Goal: Information Seeking & Learning: Learn about a topic

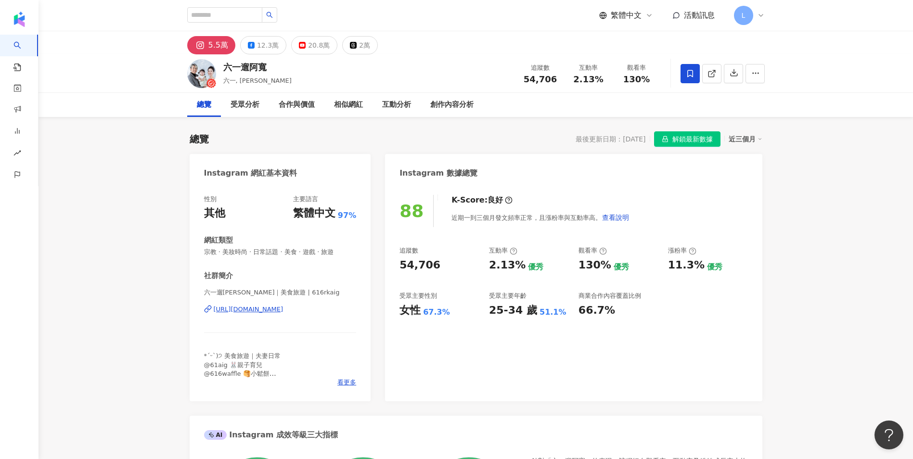
click at [321, 46] on div "20.8萬" at bounding box center [319, 45] width 22 height 13
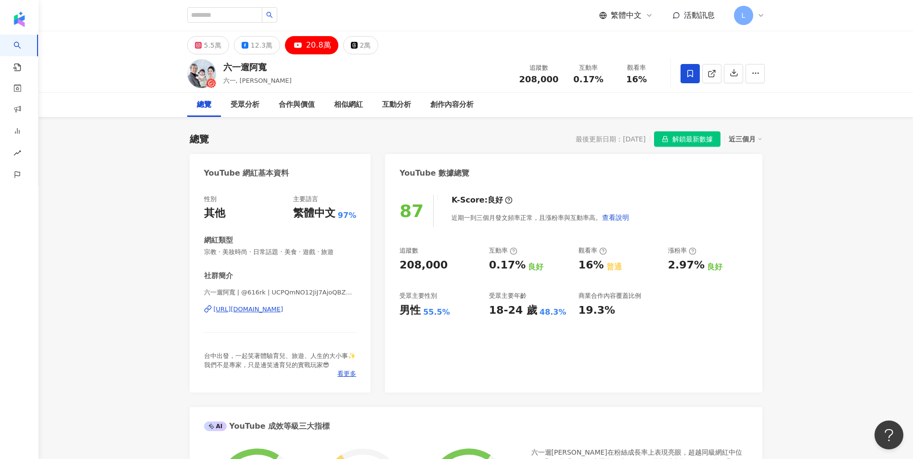
click at [283, 309] on div "https://www.youtube.com/channel/UCPQmNO12JiJ7AjoQBZGzDBw" at bounding box center [249, 309] width 70 height 9
click at [251, 45] on div "12.3萬" at bounding box center [262, 45] width 22 height 13
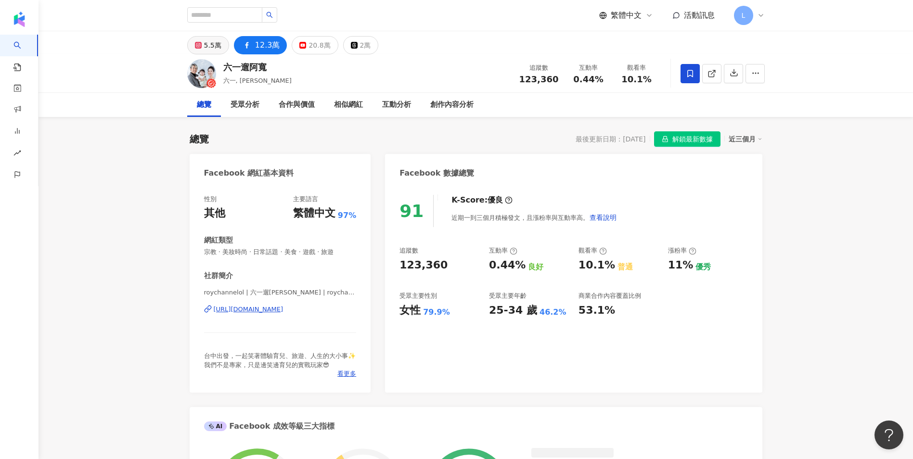
click at [208, 44] on div "5.5萬" at bounding box center [212, 45] width 17 height 13
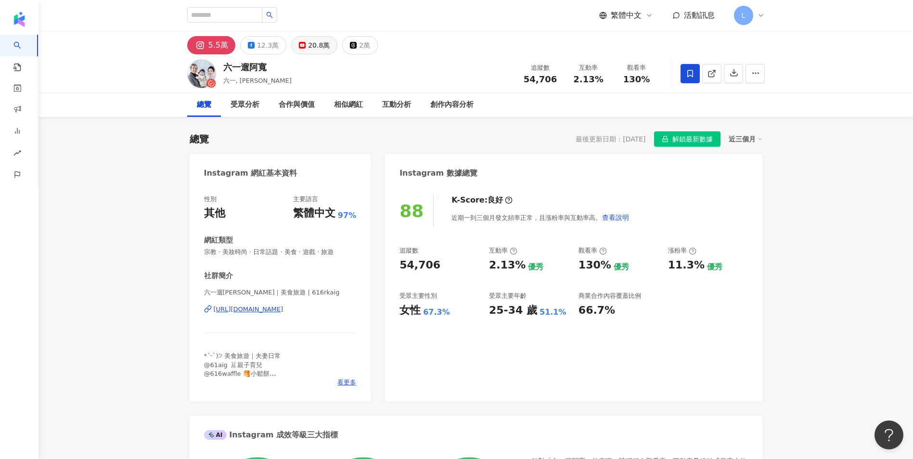
click at [309, 46] on div "20.8萬" at bounding box center [319, 45] width 22 height 13
click at [308, 42] on div "20.8萬" at bounding box center [319, 45] width 22 height 13
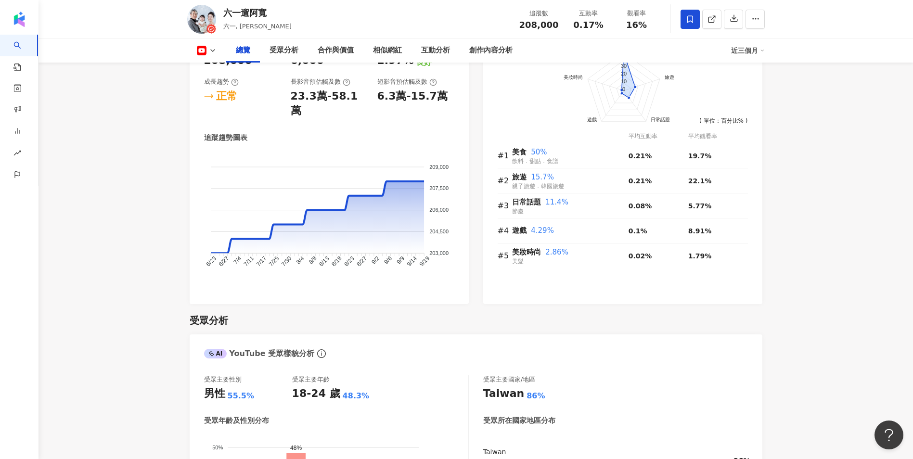
scroll to position [642, 0]
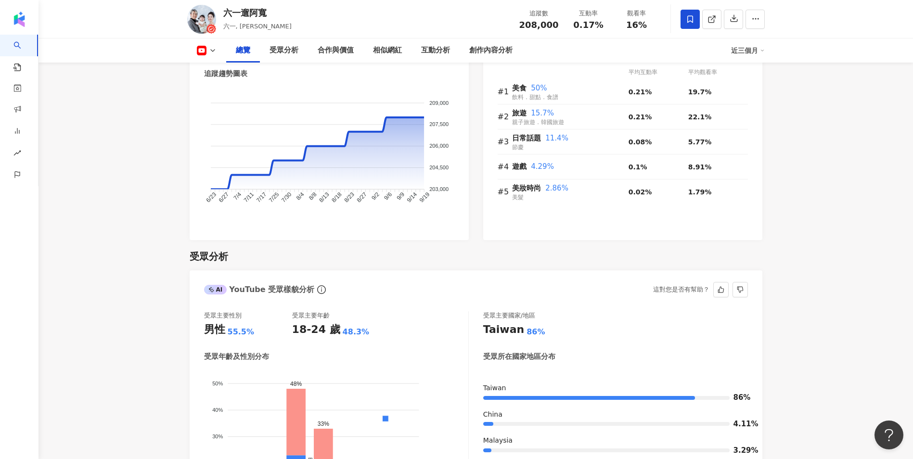
click at [488, 262] on div "受眾分析 AI YouTube 受眾樣貌分析 這對您是否有幫助？ 受眾主要性別 男性 55.5% 受眾主要年齡 18-24 歲 48.3% 受眾年齡及性別分布…" at bounding box center [476, 397] width 573 height 315
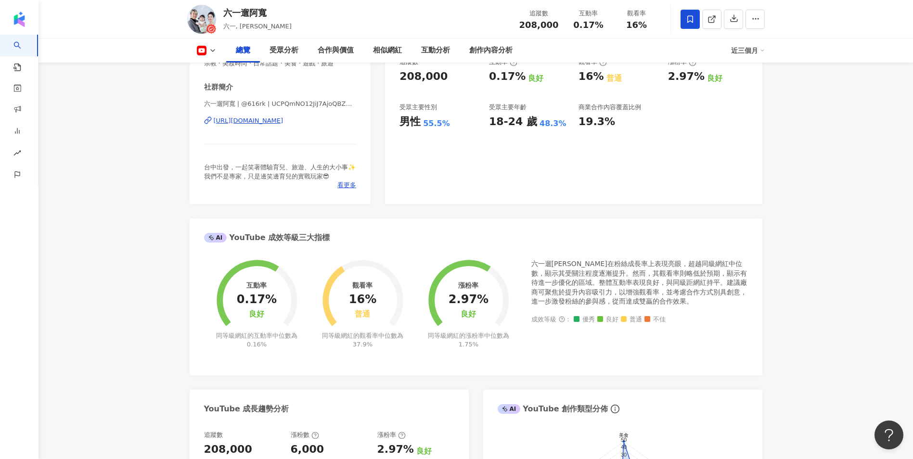
scroll to position [0, 0]
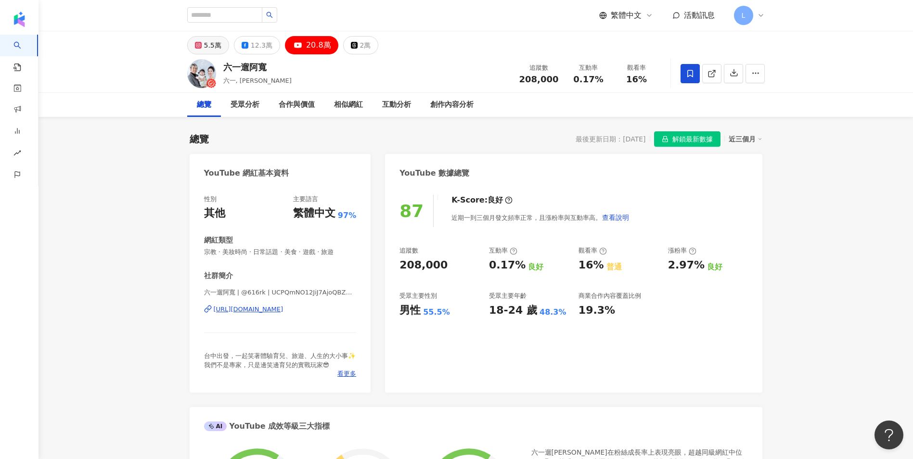
click at [205, 50] on div "5.5萬" at bounding box center [212, 45] width 17 height 13
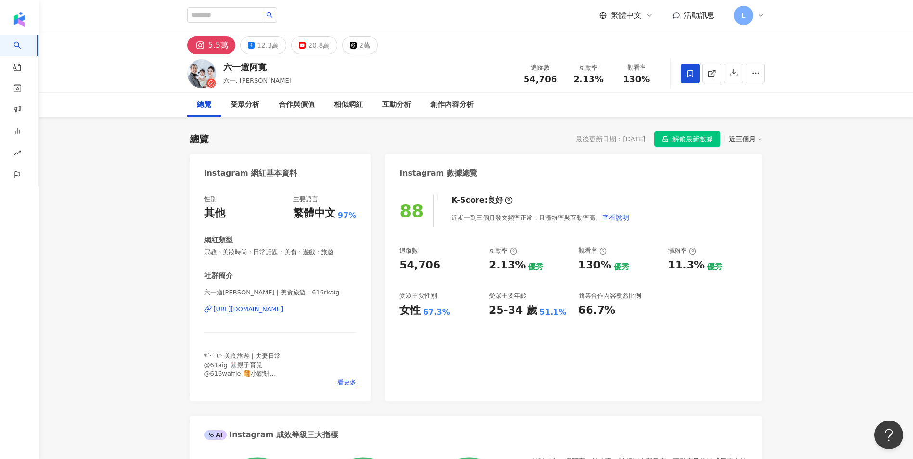
click at [267, 44] on div "12.3萬" at bounding box center [268, 45] width 22 height 13
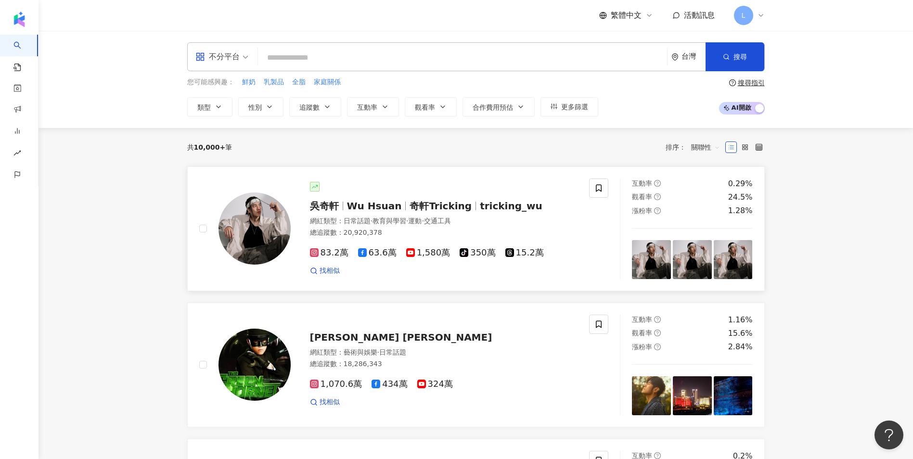
click at [421, 270] on div "找相似" at bounding box center [444, 271] width 268 height 10
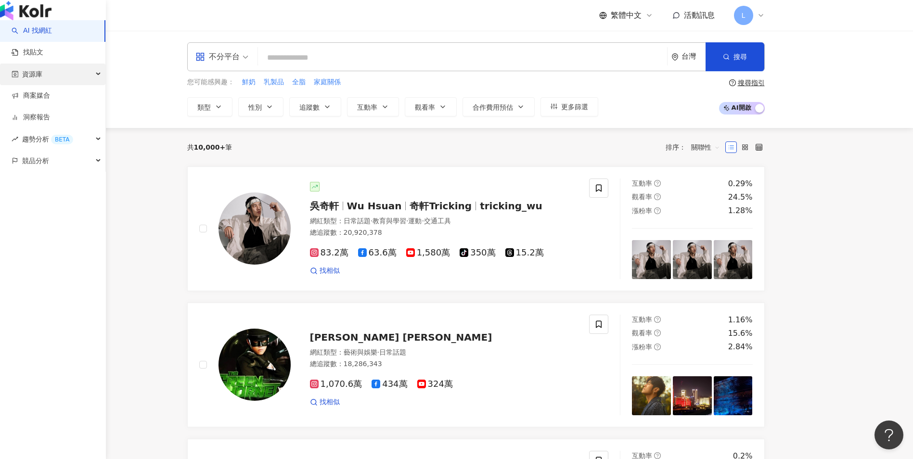
click at [69, 85] on div "資源庫" at bounding box center [52, 75] width 105 height 22
click at [62, 85] on div "資源庫" at bounding box center [52, 75] width 105 height 22
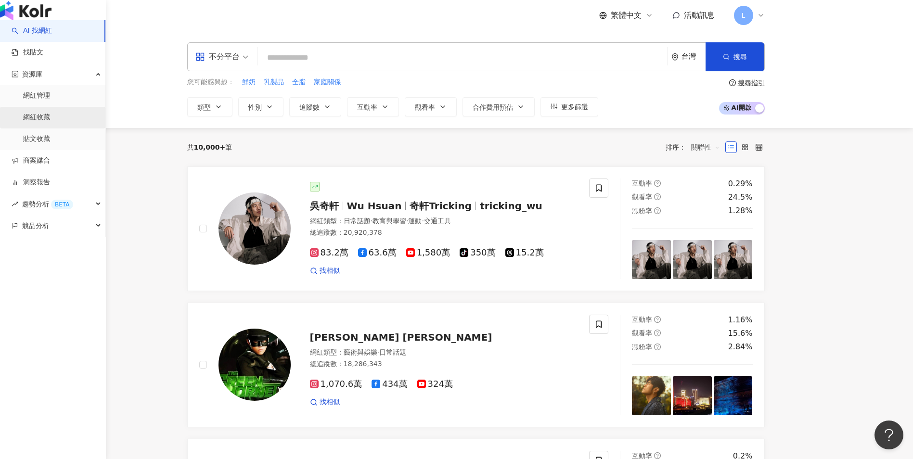
click at [50, 122] on link "網紅收藏" at bounding box center [36, 118] width 27 height 10
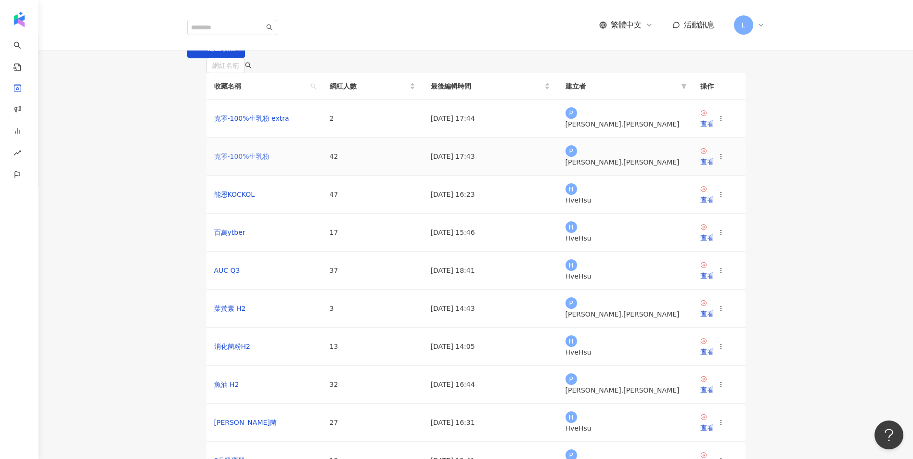
click at [259, 160] on link "克寧-100%生乳粉" at bounding box center [241, 157] width 55 height 8
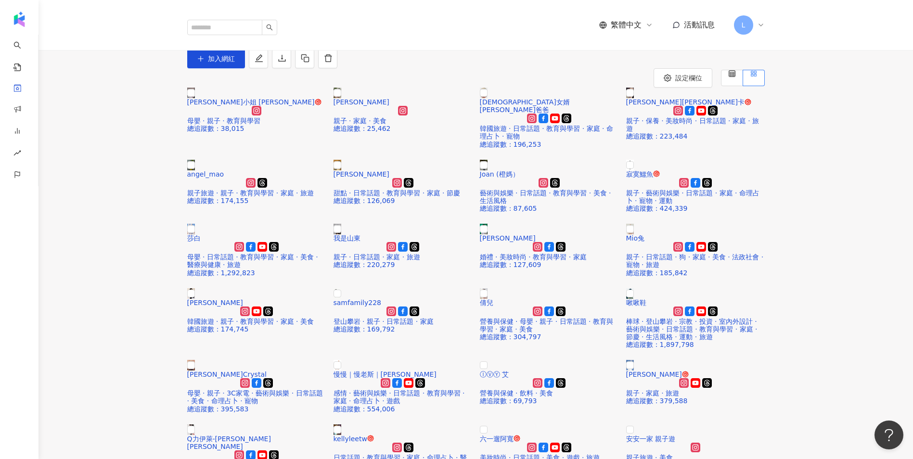
scroll to position [129, 0]
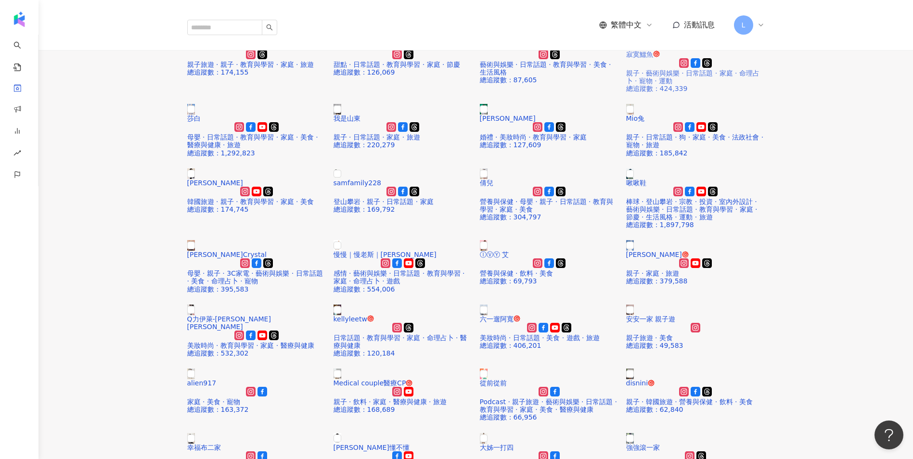
click at [653, 58] on span "寂寞鱷魚" at bounding box center [639, 55] width 27 height 8
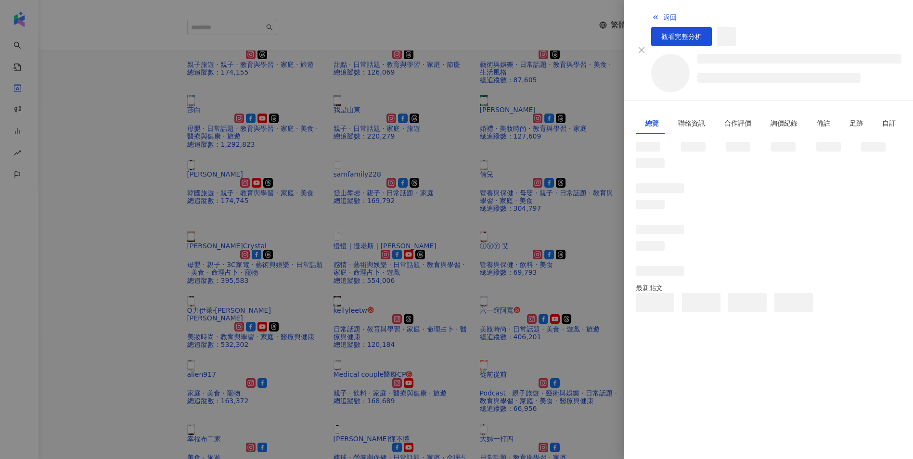
click at [81, 219] on div at bounding box center [456, 229] width 913 height 459
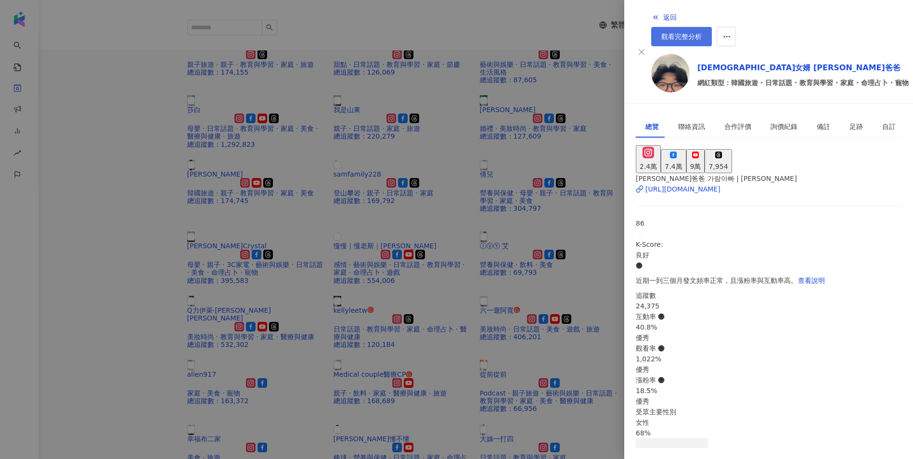
click at [702, 33] on span "觀看完整分析" at bounding box center [681, 37] width 40 height 8
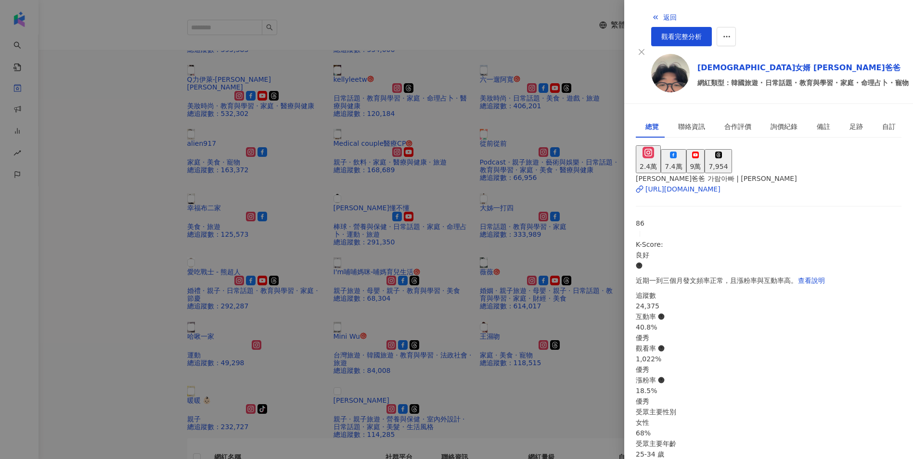
scroll to position [385, 0]
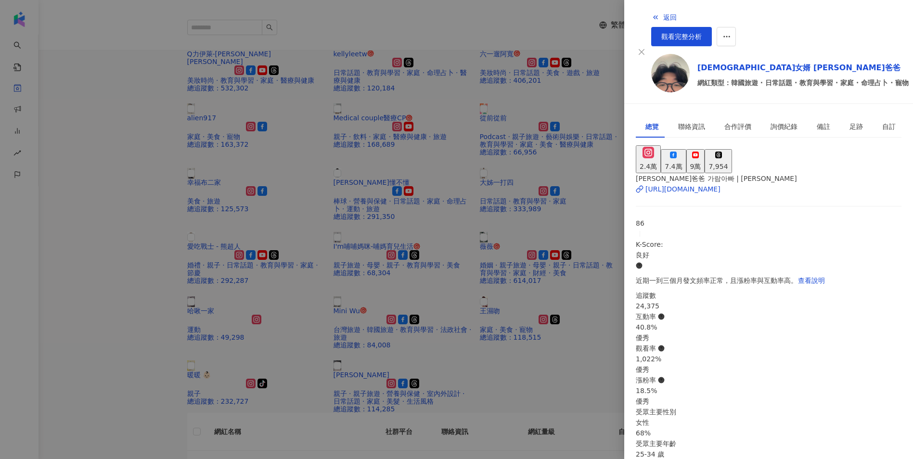
click at [121, 241] on div at bounding box center [456, 229] width 913 height 459
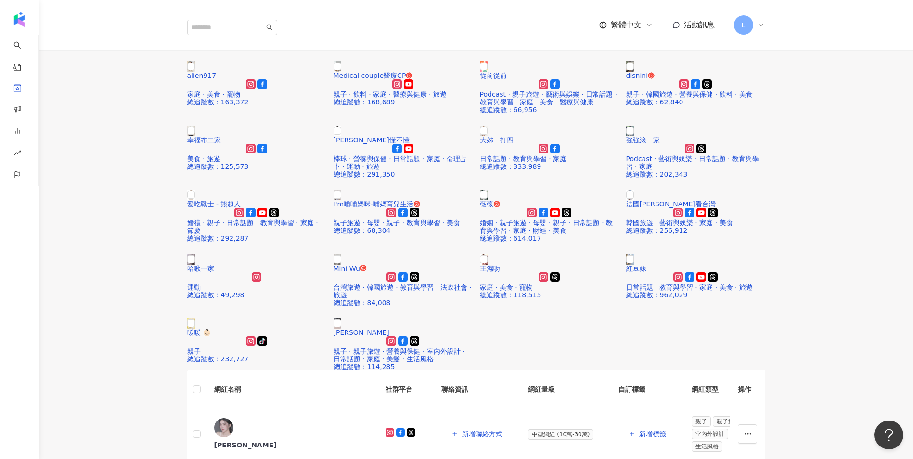
scroll to position [449, 0]
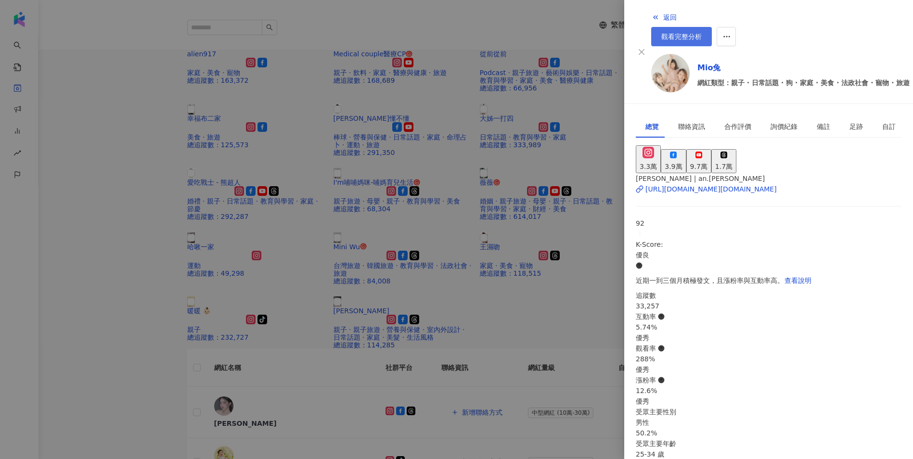
click at [702, 33] on span "觀看完整分析" at bounding box center [681, 37] width 40 height 8
click at [124, 270] on div at bounding box center [456, 229] width 913 height 459
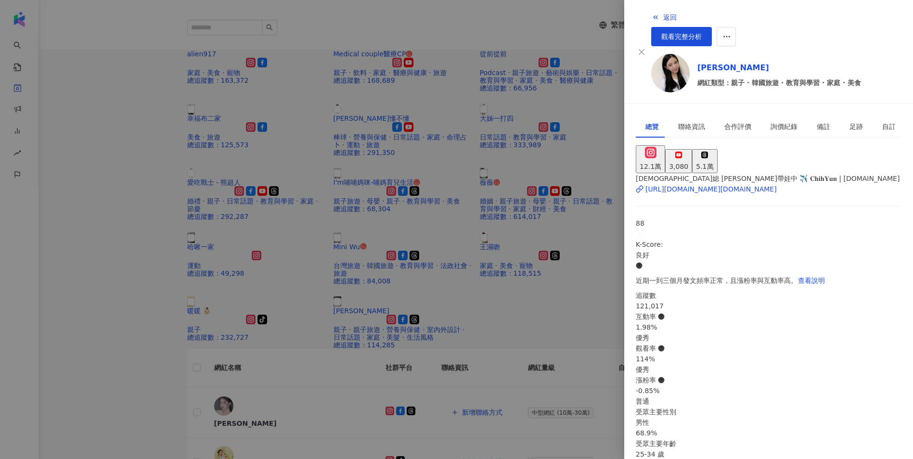
click at [125, 255] on div at bounding box center [456, 229] width 913 height 459
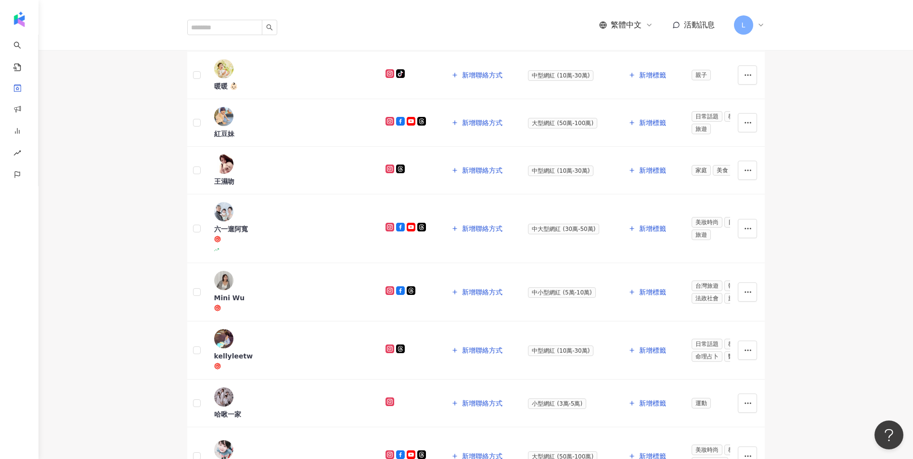
scroll to position [706, 0]
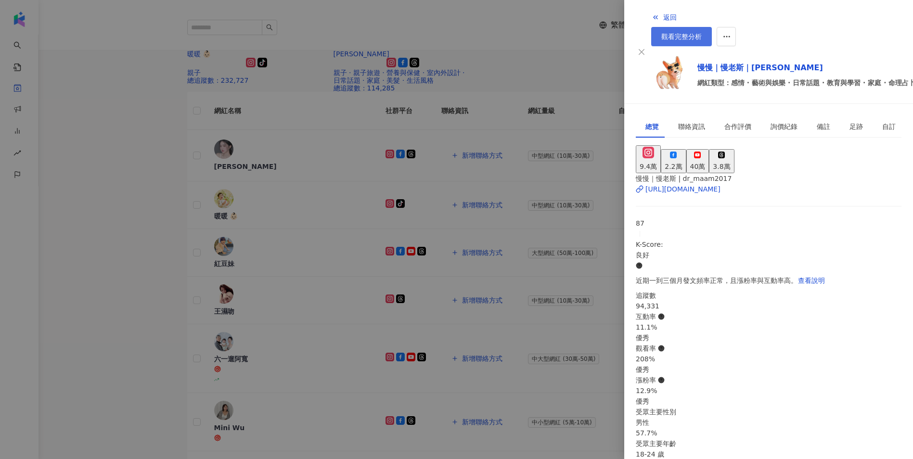
click at [702, 33] on span "觀看完整分析" at bounding box center [681, 37] width 40 height 8
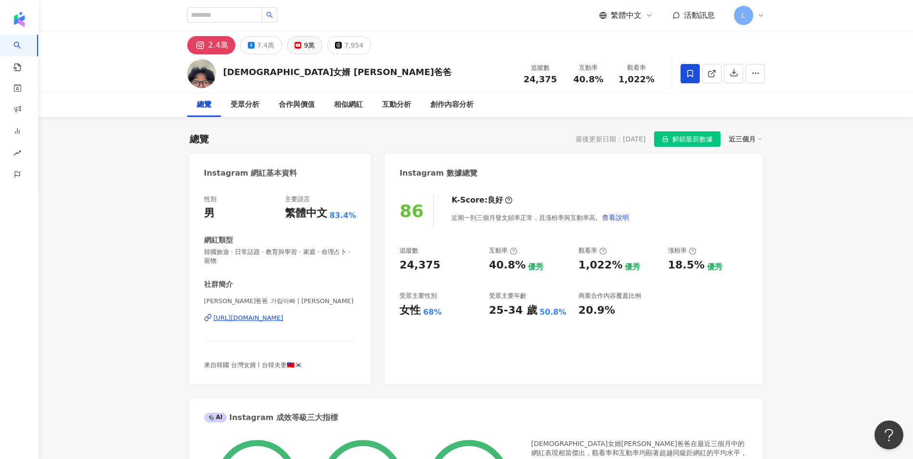
click at [307, 50] on div "9萬" at bounding box center [309, 45] width 11 height 13
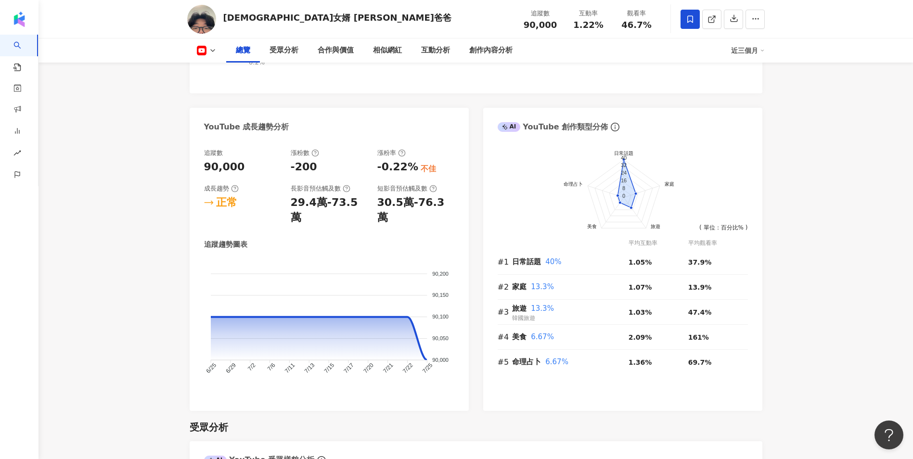
scroll to position [514, 0]
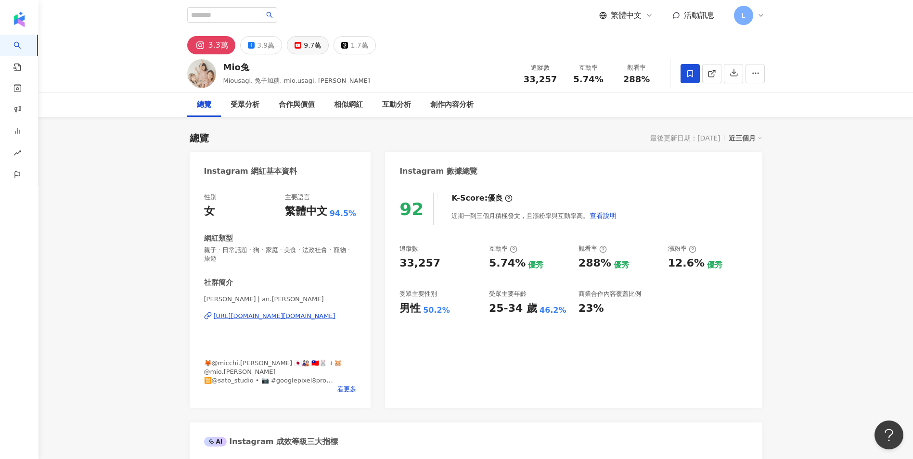
click at [305, 50] on div "9.7萬" at bounding box center [312, 45] width 17 height 13
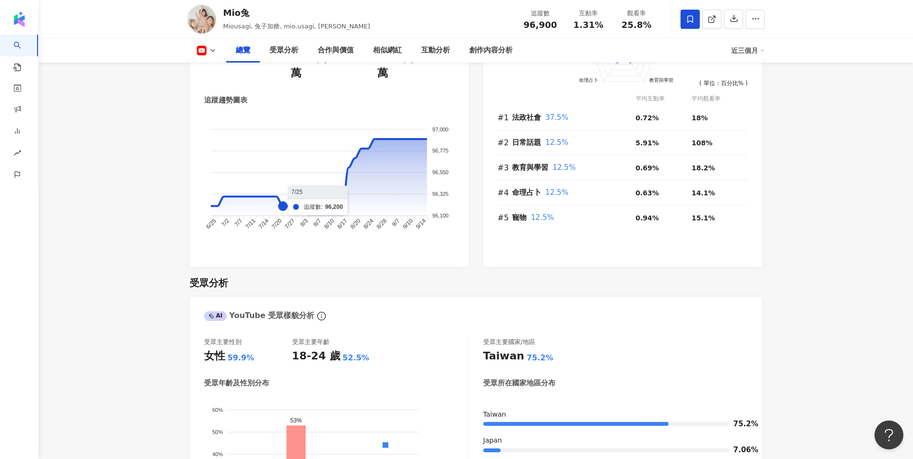
scroll to position [578, 0]
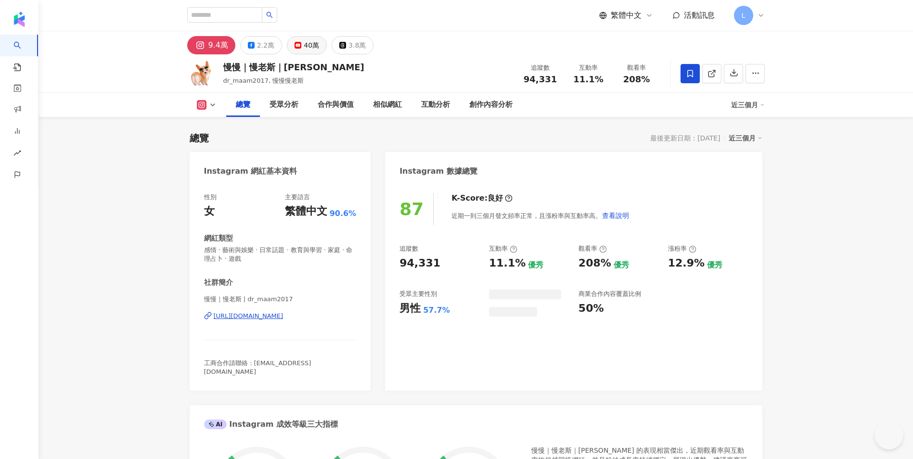
click at [307, 45] on div "40萬" at bounding box center [311, 45] width 15 height 13
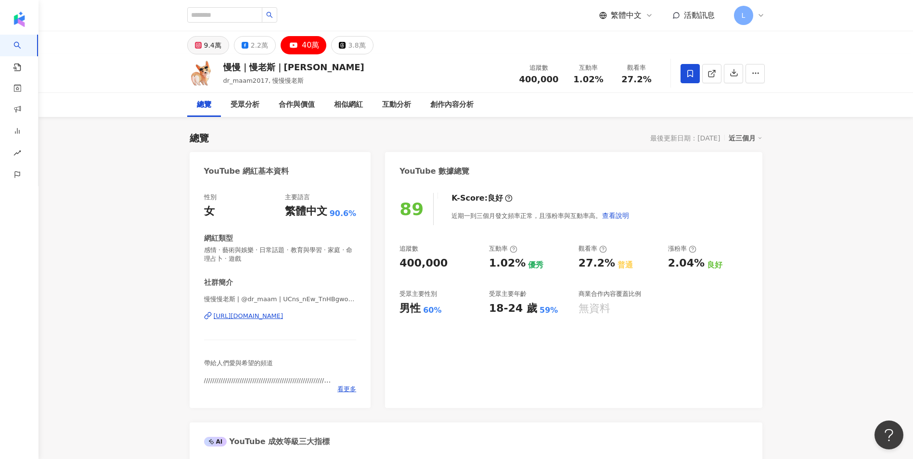
click at [213, 45] on div "9.4萬" at bounding box center [212, 45] width 17 height 13
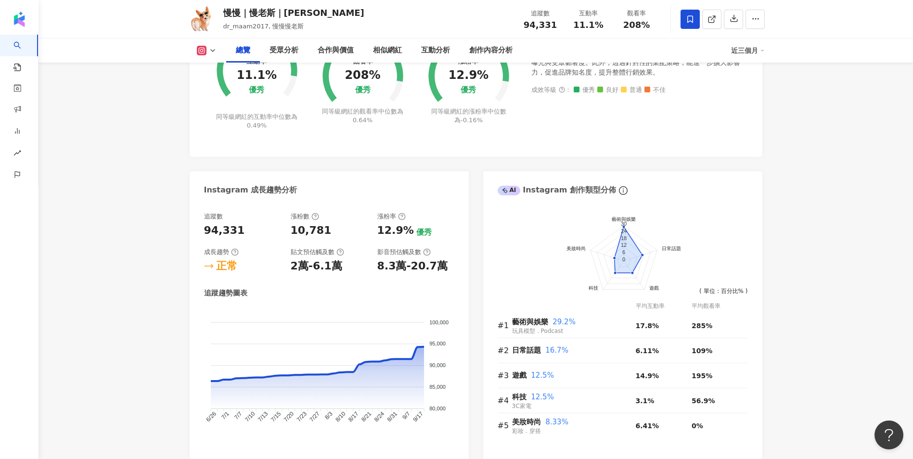
scroll to position [449, 0]
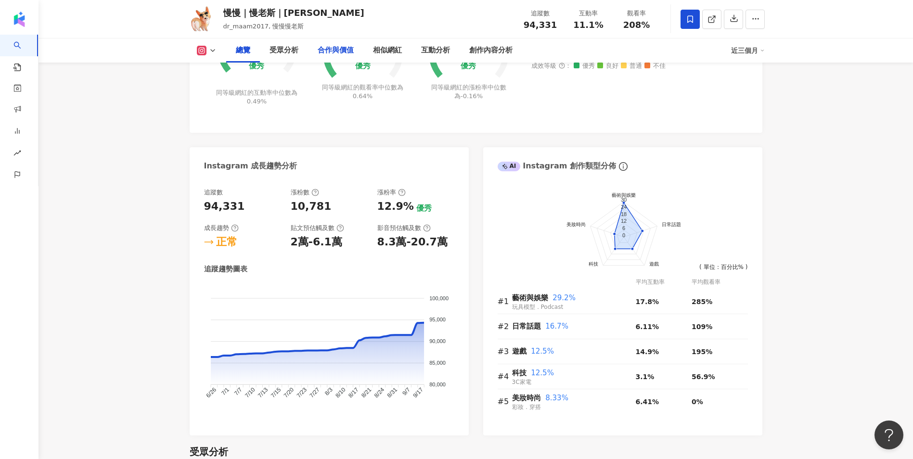
click at [449, 29] on div "慢慢｜慢老斯｜[PERSON_NAME] dr_maam2017, 慢慢慢老斯 追蹤數 94,331 互動率 11.1% 觀看率 208%" at bounding box center [476, 19] width 616 height 38
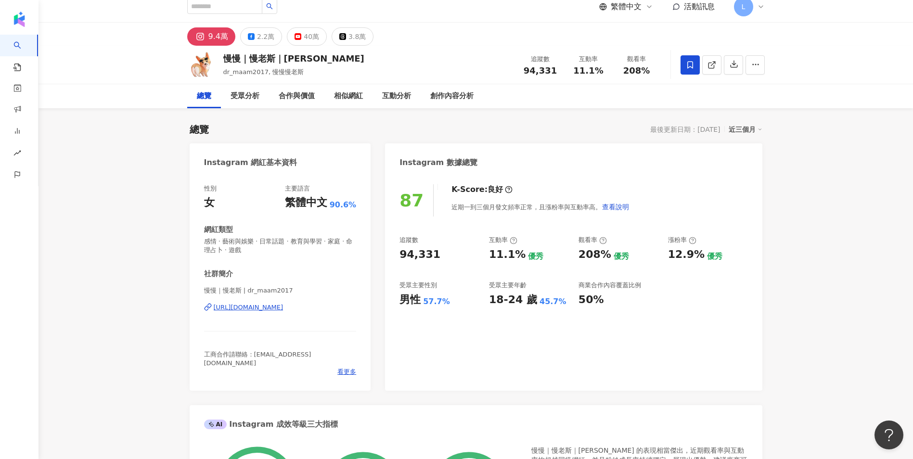
scroll to position [0, 0]
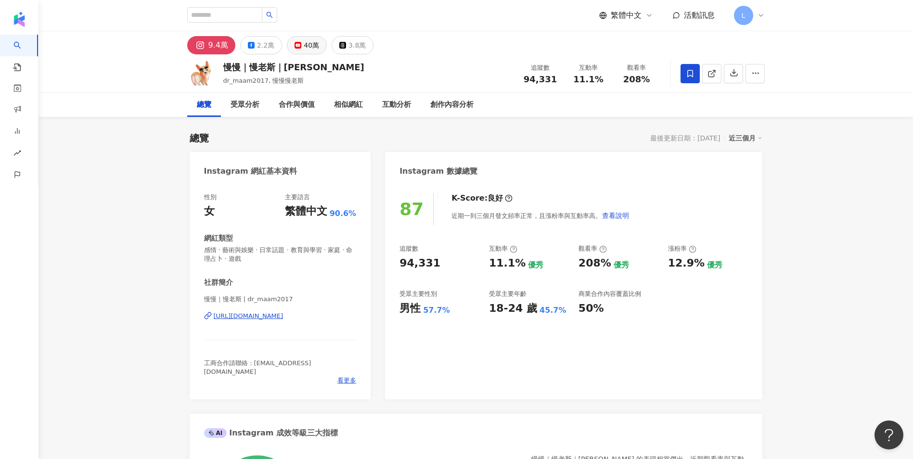
click at [295, 47] on icon at bounding box center [298, 45] width 7 height 7
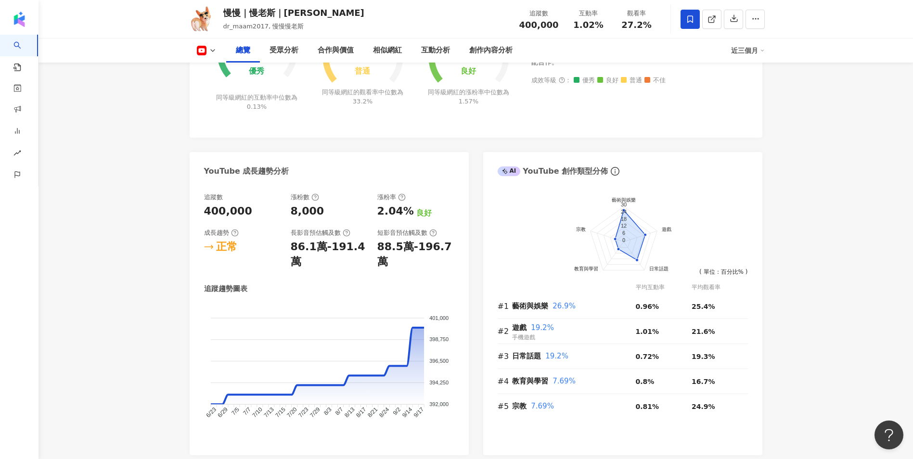
scroll to position [578, 0]
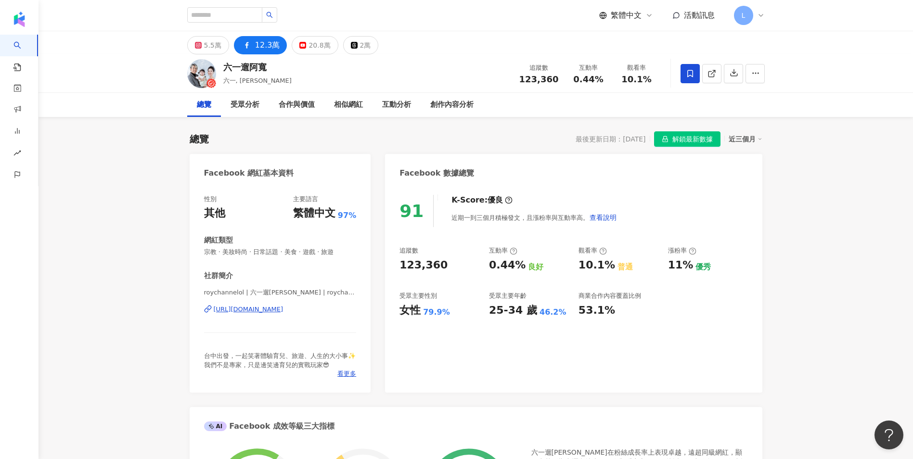
click at [283, 308] on div "[URL][DOMAIN_NAME]" at bounding box center [249, 309] width 70 height 9
